Goal: Navigation & Orientation: Find specific page/section

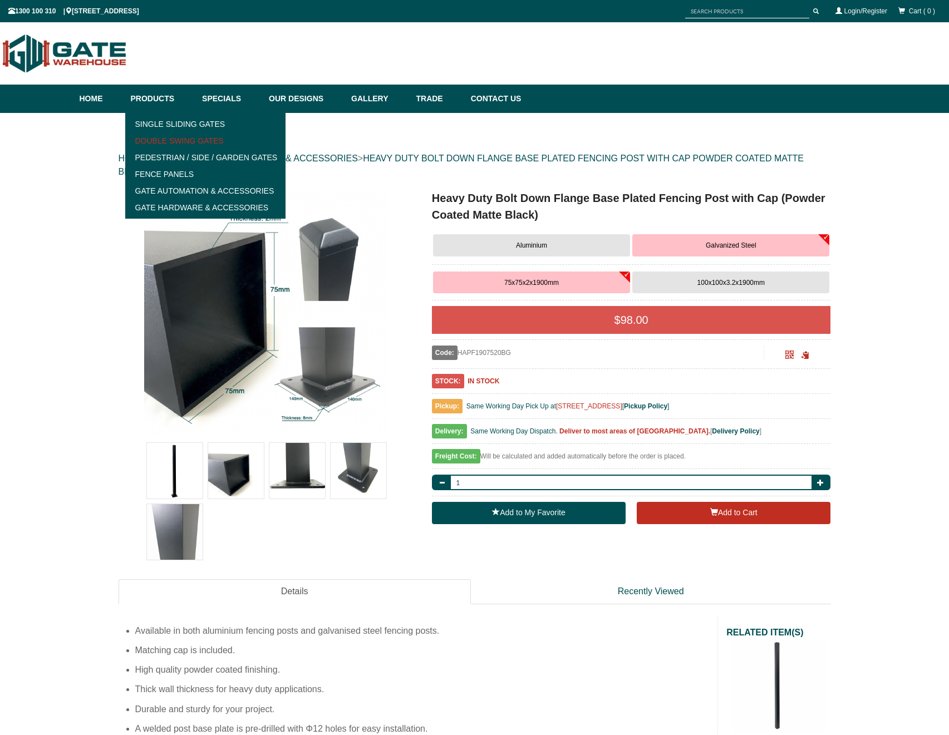
click at [204, 140] on link "Double Swing Gates" at bounding box center [206, 140] width 154 height 17
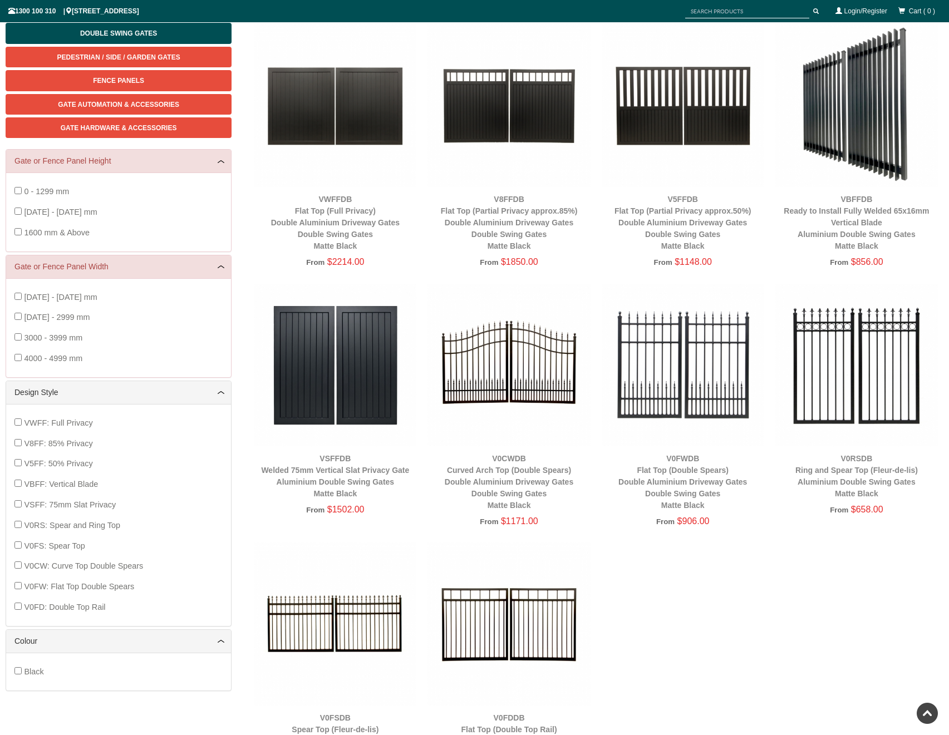
scroll to position [20, 0]
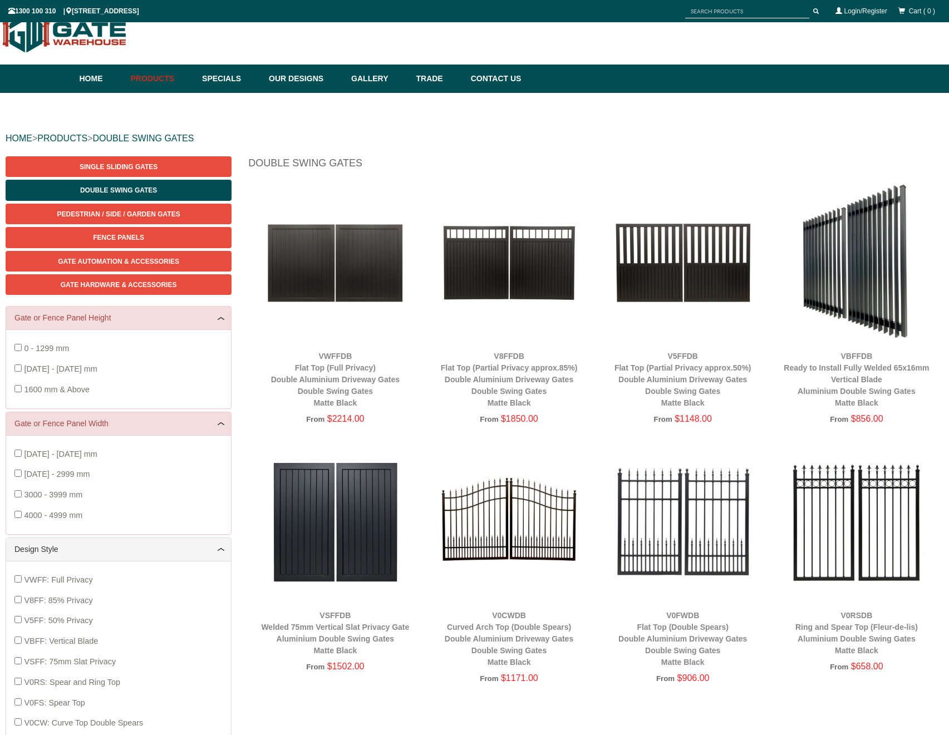
click at [509, 277] on img at bounding box center [508, 262] width 163 height 163
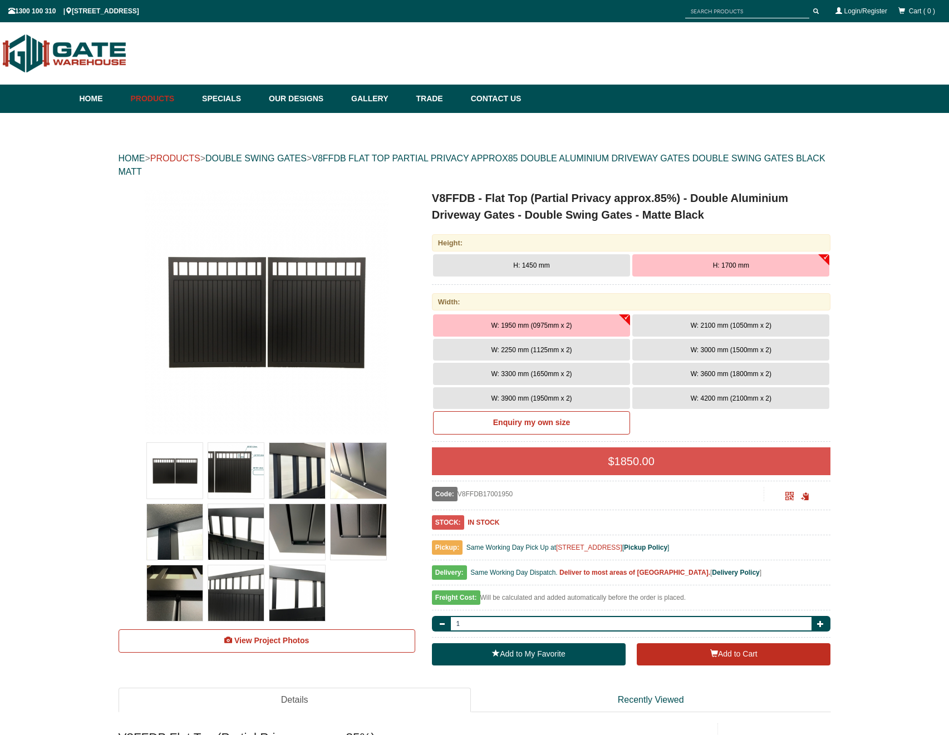
click at [195, 157] on link "PRODUCTS" at bounding box center [175, 158] width 50 height 9
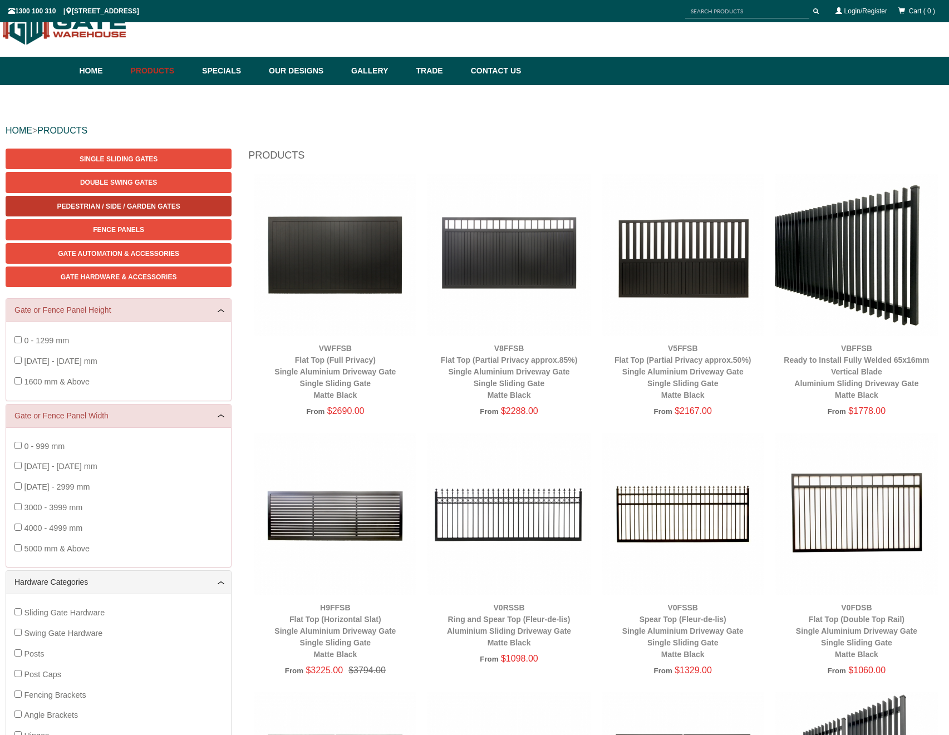
click at [162, 204] on span "Pedestrian / Side / Garden Gates" at bounding box center [118, 207] width 123 height 8
